Goal: Task Accomplishment & Management: Use online tool/utility

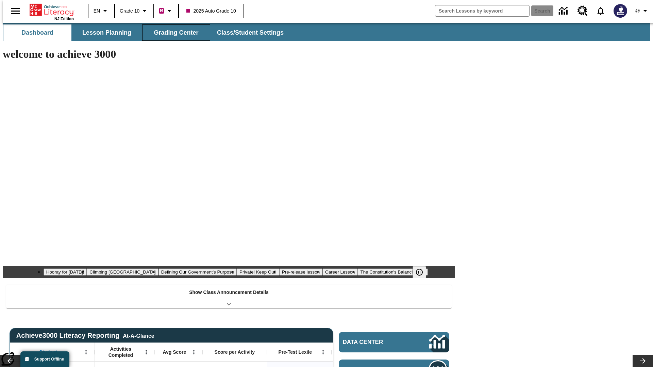
click at [173, 33] on span "Grading Center" at bounding box center [176, 33] width 45 height 8
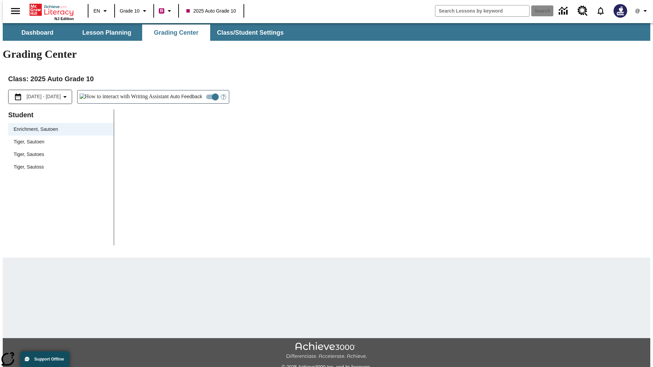
click at [58, 138] on div "Tiger, Sautoen" at bounding box center [61, 141] width 94 height 7
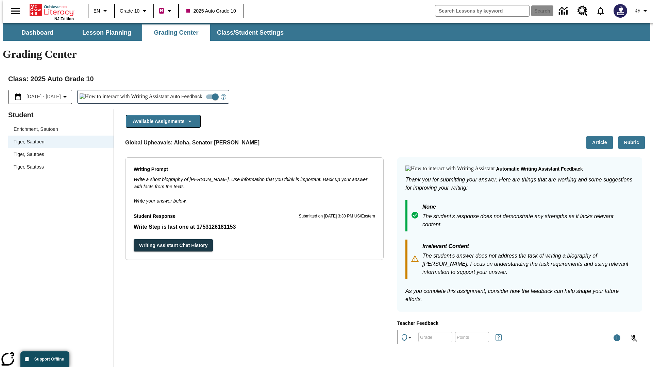
scroll to position [118, 0]
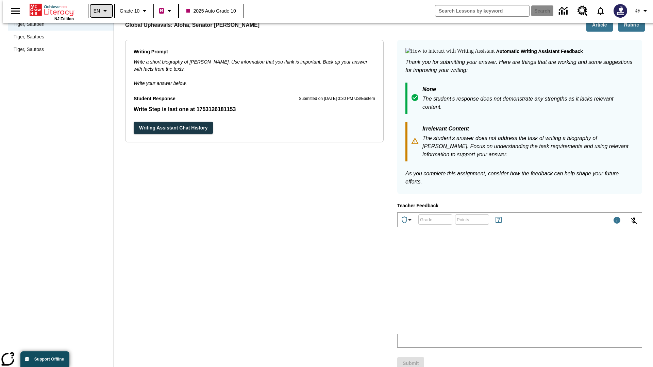
click at [101, 11] on icon "Language: EN, Select a language" at bounding box center [105, 11] width 8 height 8
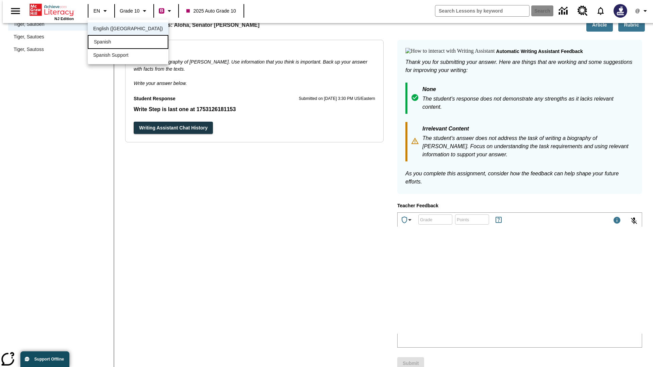
click at [113, 42] on div "Spanish" at bounding box center [128, 42] width 81 height 14
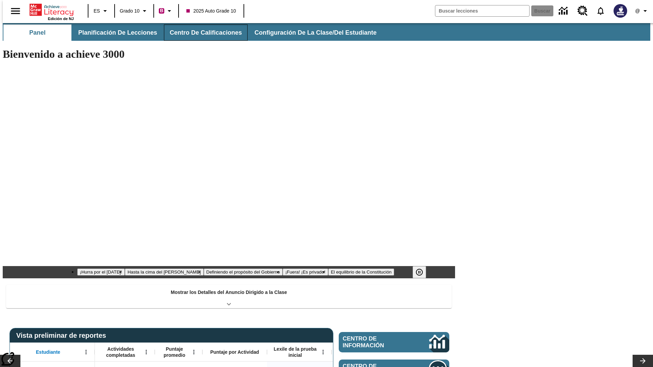
click at [200, 33] on span "Centro de calificaciones" at bounding box center [206, 33] width 72 height 8
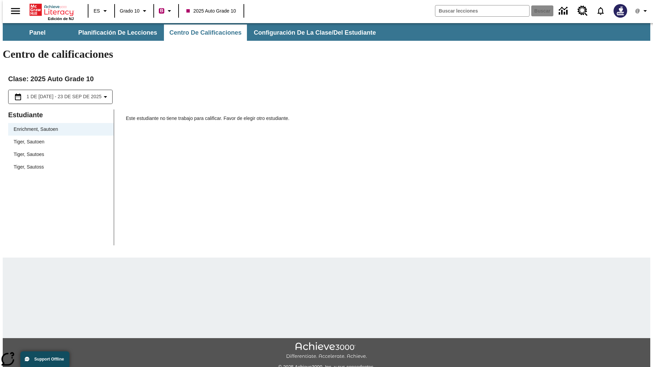
click at [58, 138] on div "Tiger, Sautoen" at bounding box center [61, 141] width 94 height 7
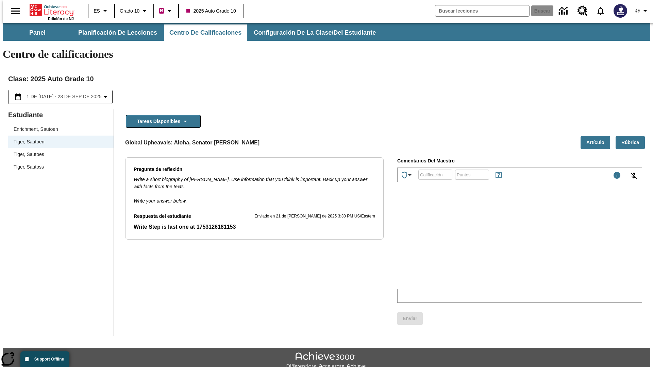
scroll to position [15, 0]
